Goal: Information Seeking & Learning: Learn about a topic

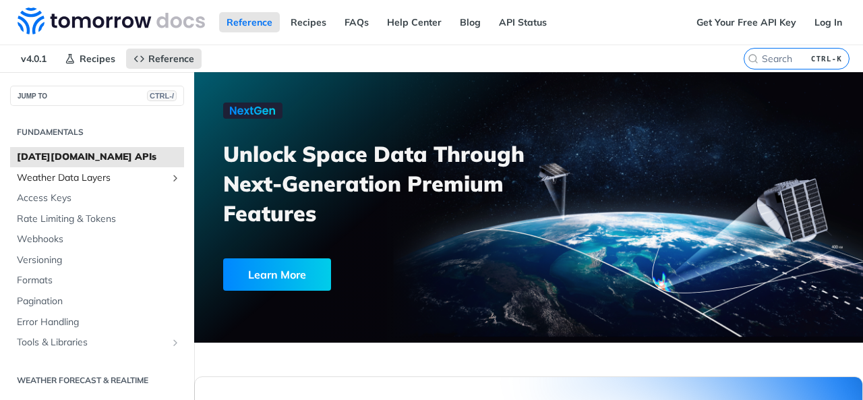
click at [85, 177] on span "Weather Data Layers" at bounding box center [92, 177] width 150 height 13
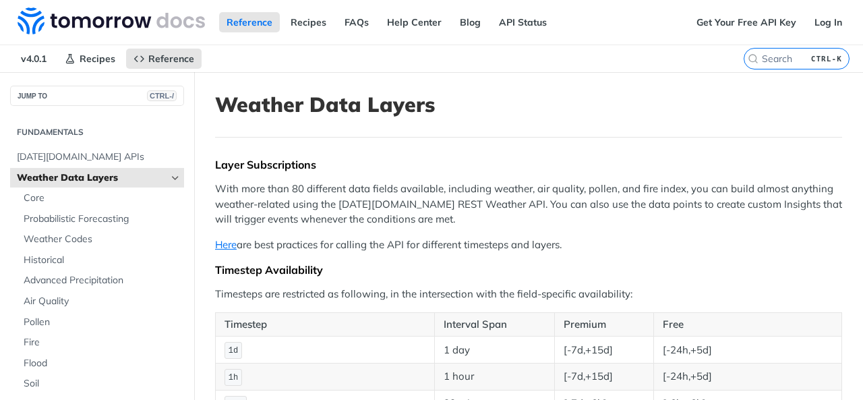
click at [144, 172] on span "Weather Data Layers" at bounding box center [92, 177] width 150 height 13
click at [117, 156] on span "[DATE][DOMAIN_NAME] APIs" at bounding box center [99, 156] width 164 height 13
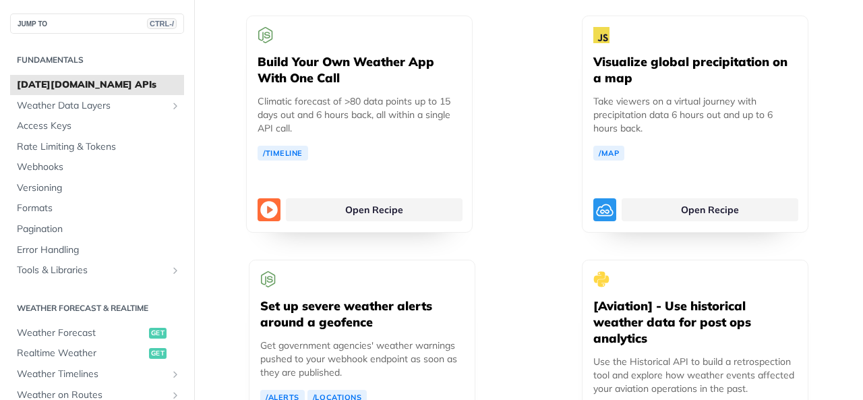
scroll to position [3346, 0]
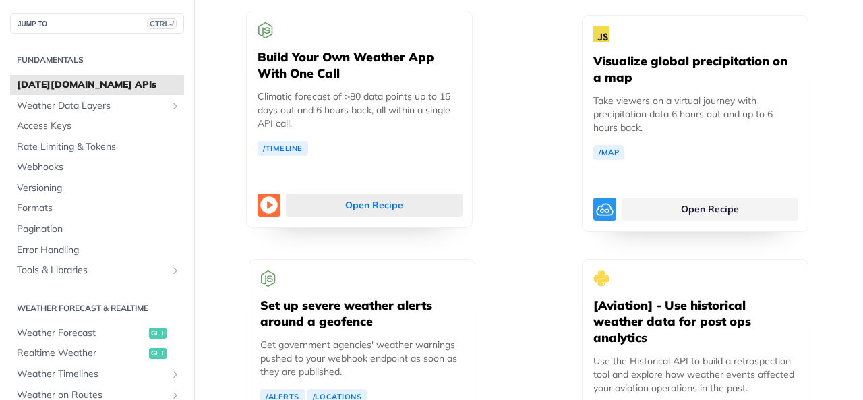
click at [394, 194] on link "Open Recipe" at bounding box center [374, 205] width 177 height 23
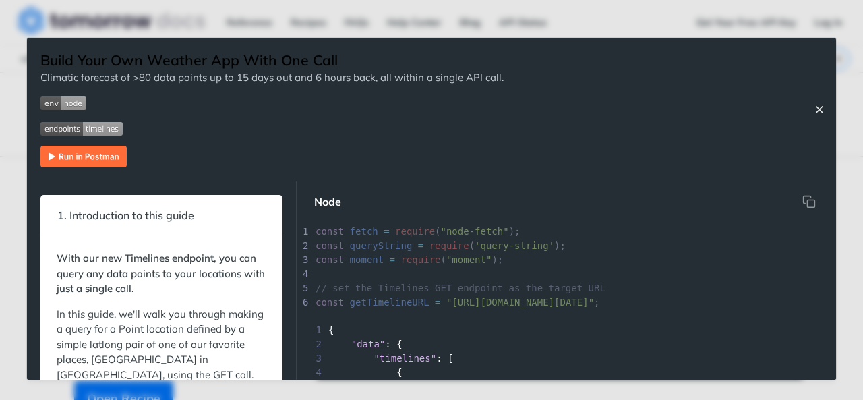
click at [819, 109] on icon "Close Recipe" at bounding box center [819, 109] width 12 height 12
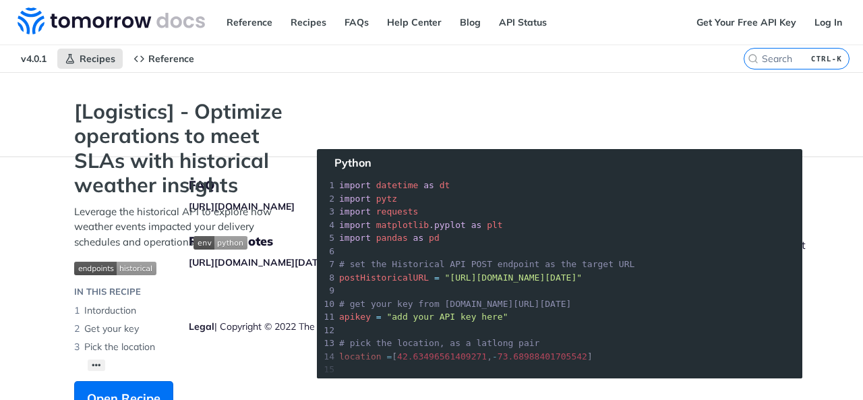
click at [278, 241] on p "Leverage the historical API to explore how weather events impacted your deliver…" at bounding box center [182, 227] width 216 height 46
click at [211, 237] on img "Expand image" at bounding box center [221, 242] width 54 height 13
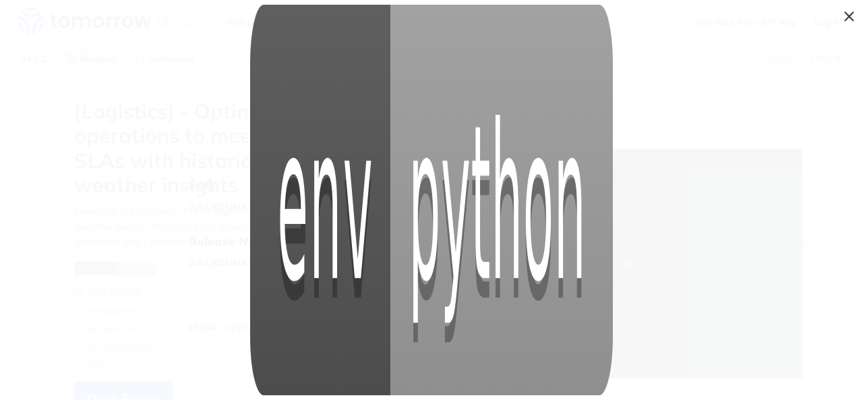
click at [843, 20] on span "Collapse image" at bounding box center [431, 200] width 863 height 400
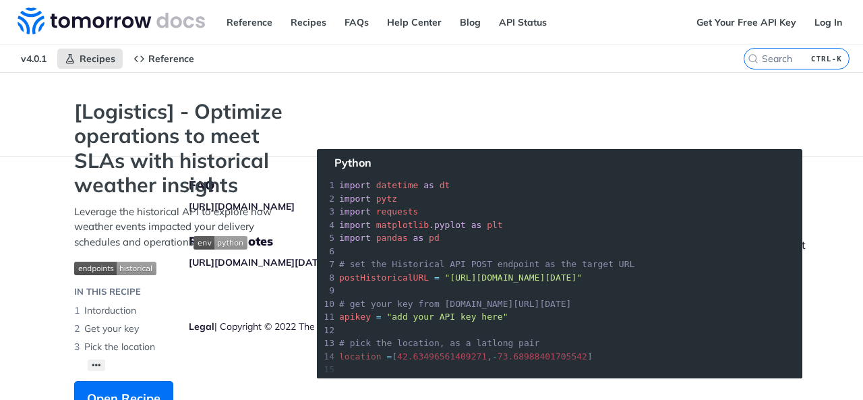
click at [124, 269] on img "Expand image" at bounding box center [115, 268] width 82 height 13
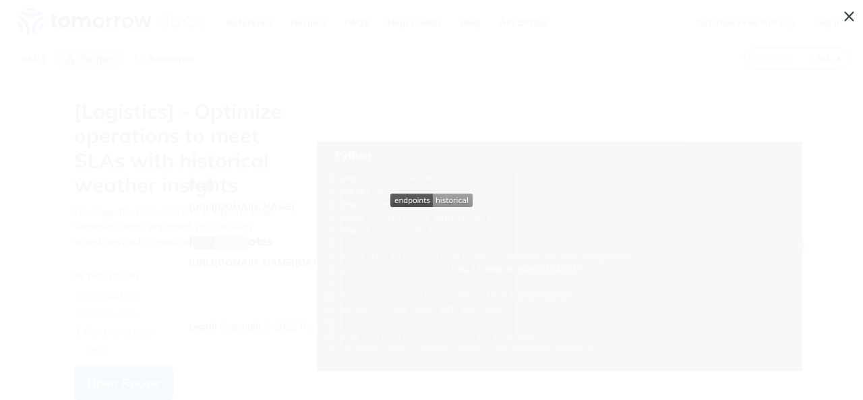
click at [850, 24] on span "Collapse image" at bounding box center [431, 200] width 863 height 400
